Goal: Check status: Check status

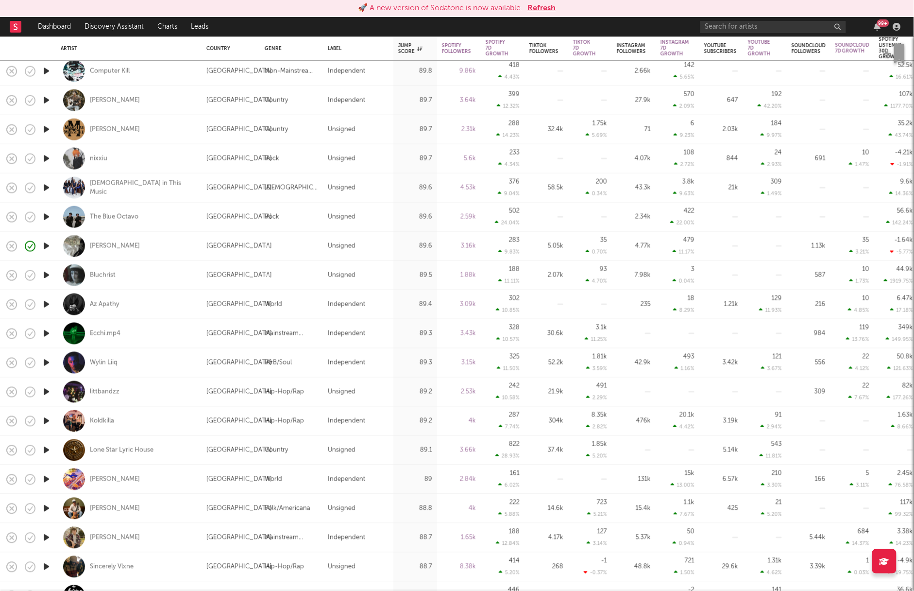
click at [531, 7] on button "Refresh" at bounding box center [542, 8] width 28 height 12
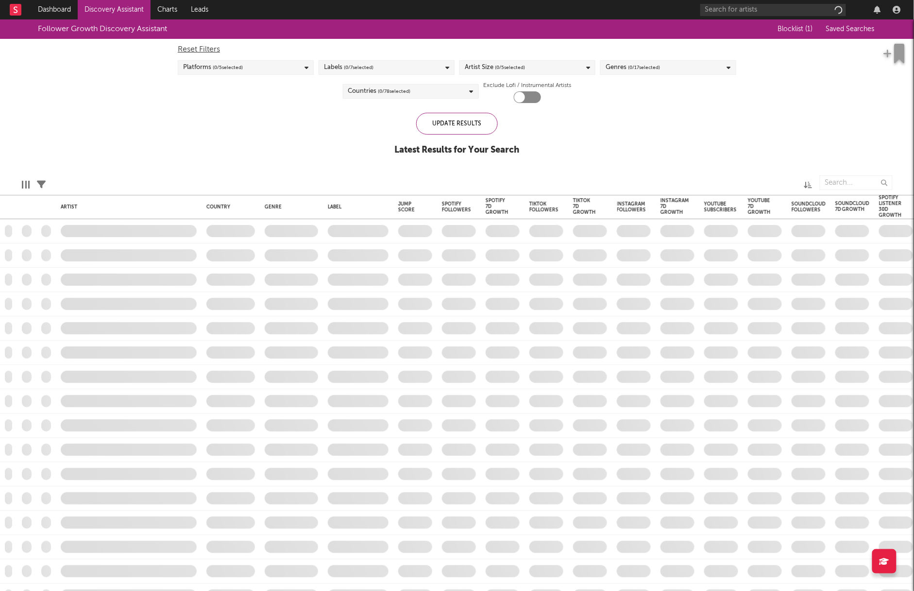
checkbox input "true"
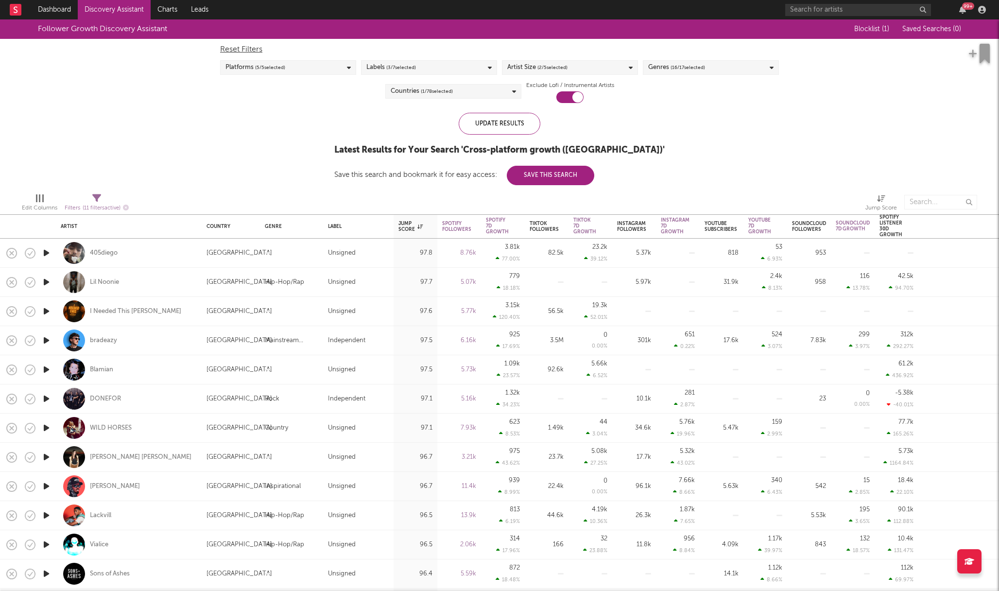
click at [50, 400] on icon "button" at bounding box center [46, 399] width 10 height 12
click at [45, 397] on icon "button" at bounding box center [45, 399] width 9 height 12
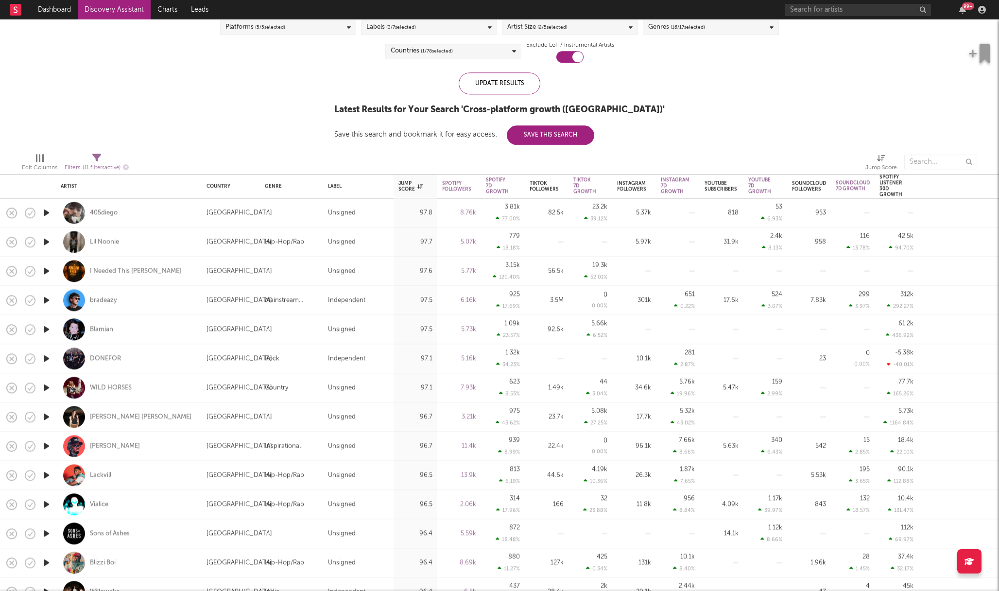
click at [48, 504] on icon "button" at bounding box center [46, 504] width 10 height 12
click at [48, 504] on icon "button" at bounding box center [45, 504] width 9 height 12
